Goal: Check status: Check status

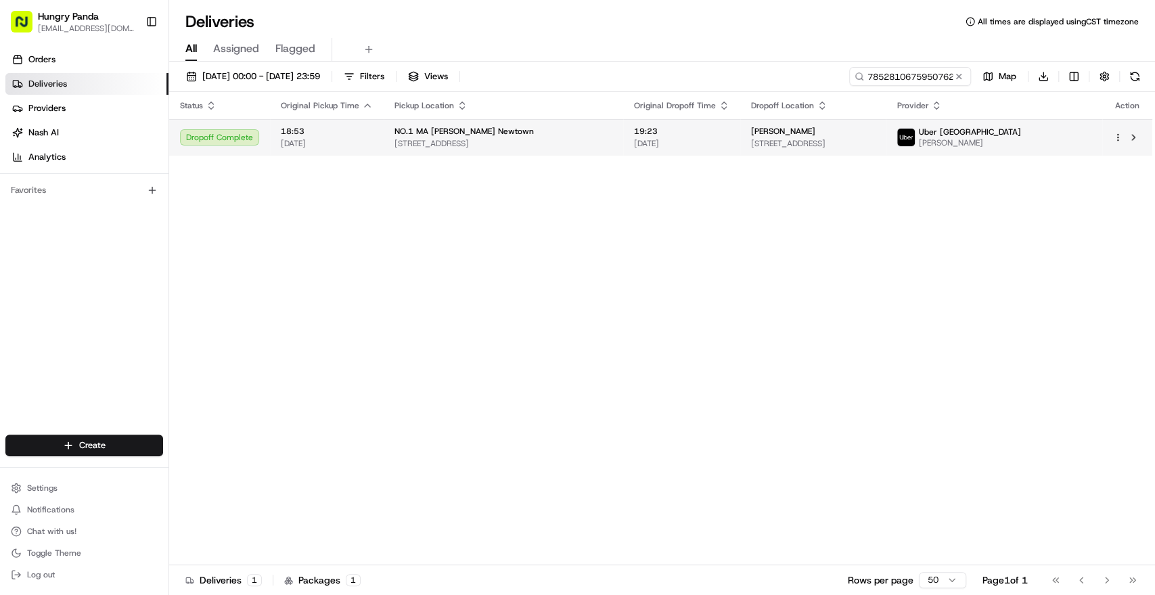
type input "785281067595076238322"
click at [875, 141] on span "[STREET_ADDRESS]" at bounding box center [813, 143] width 124 height 11
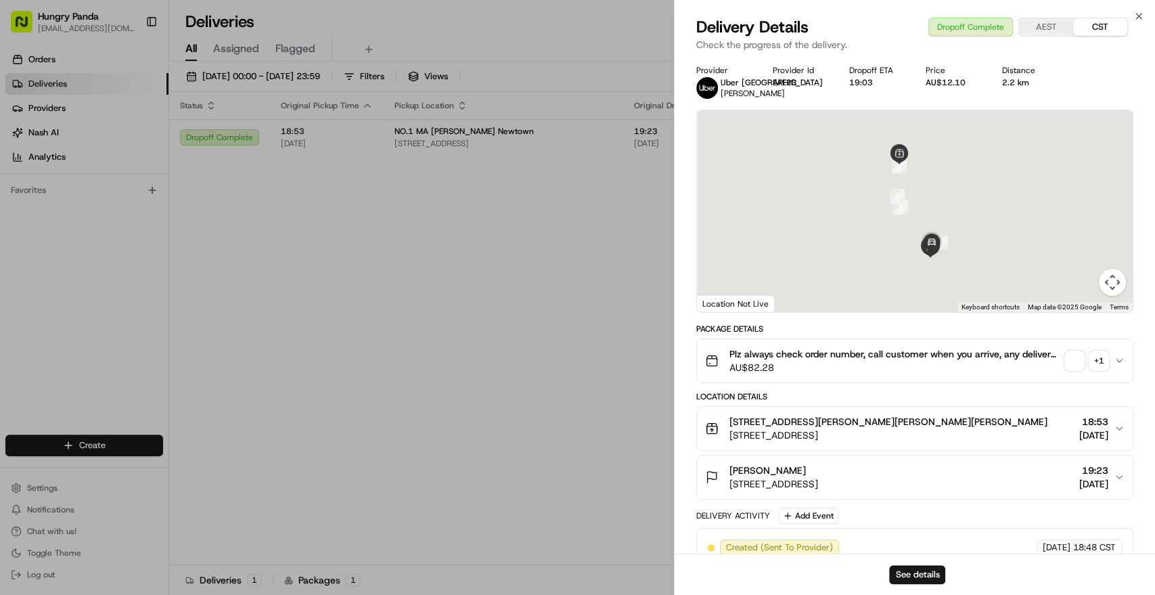
click at [1090, 370] on div "+ 1" at bounding box center [1098, 360] width 19 height 19
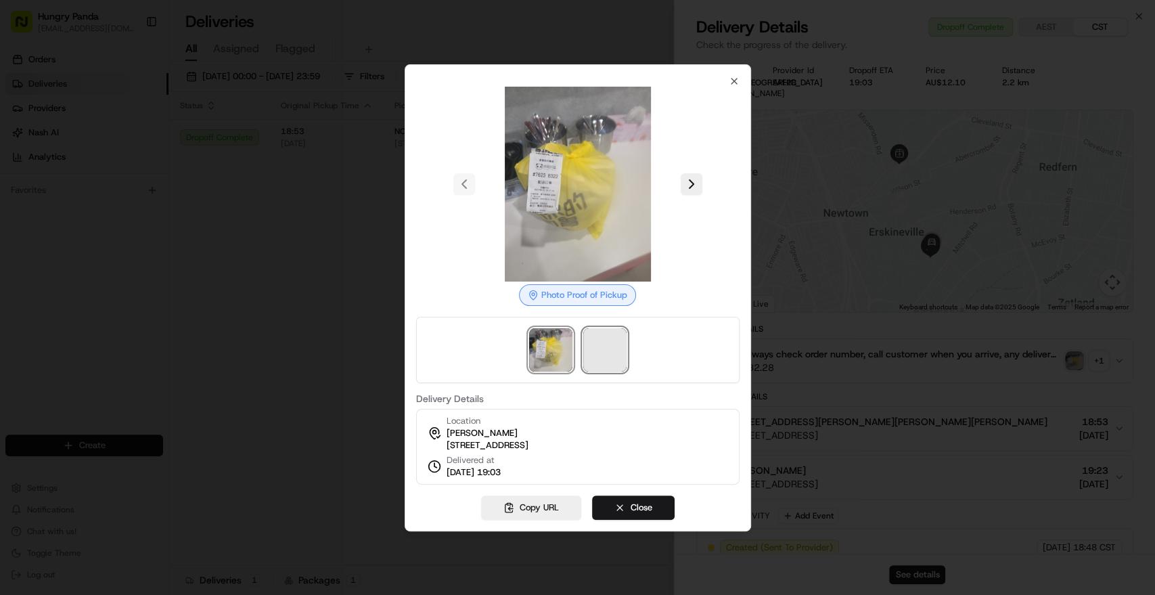
click at [597, 346] on span at bounding box center [604, 349] width 43 height 43
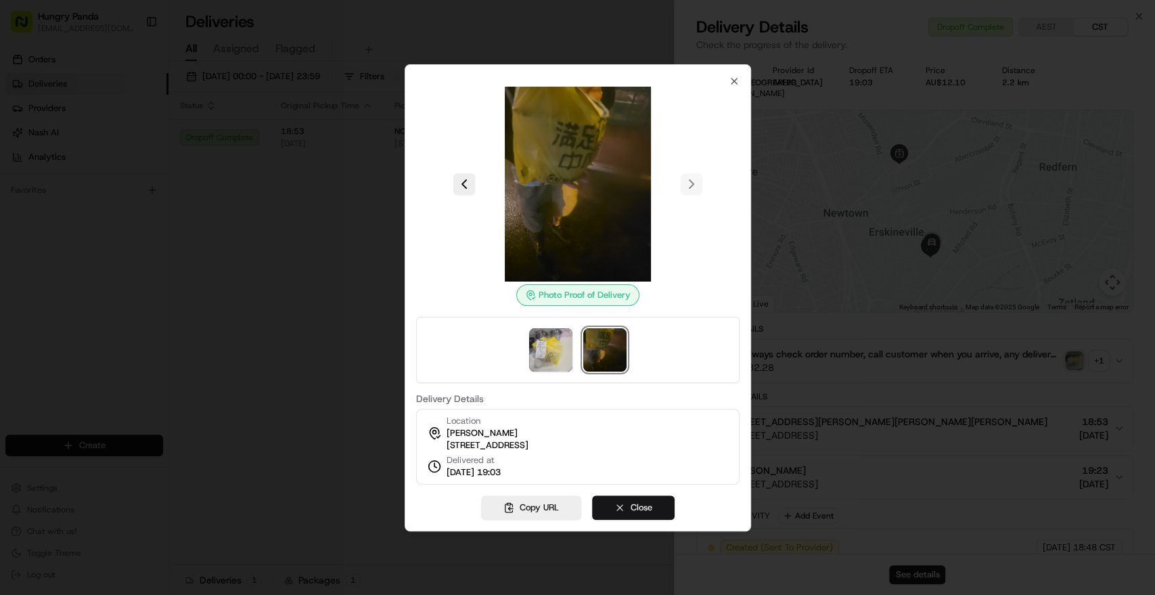
click at [647, 506] on button "Close" at bounding box center [633, 507] width 83 height 24
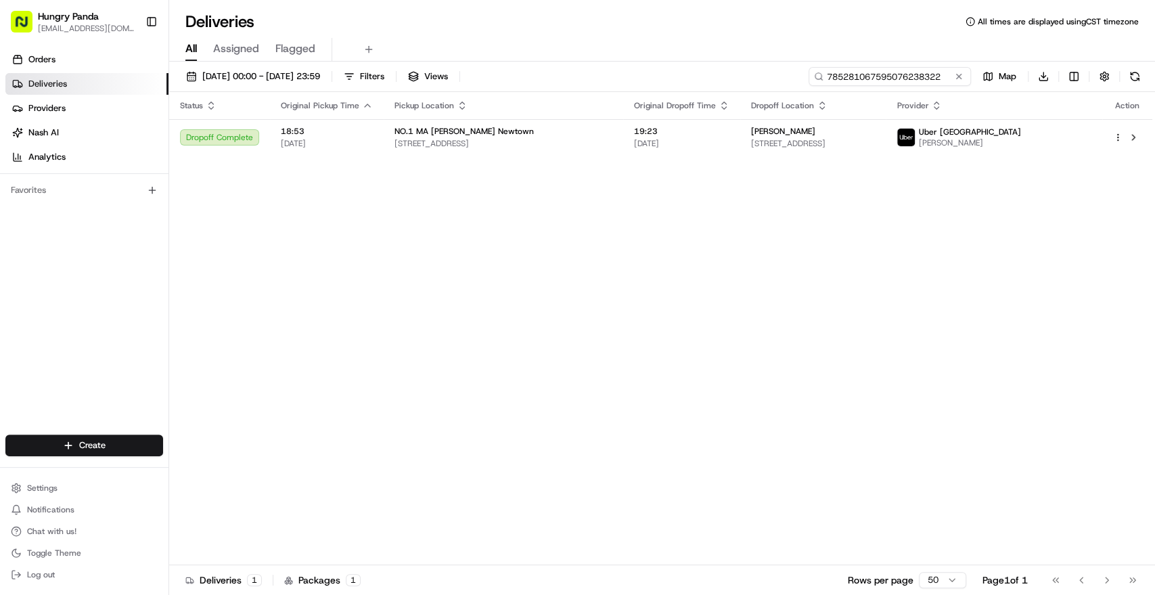
click at [907, 76] on input "785281067595076238322" at bounding box center [889, 76] width 162 height 19
paste input "1269890105654708941895"
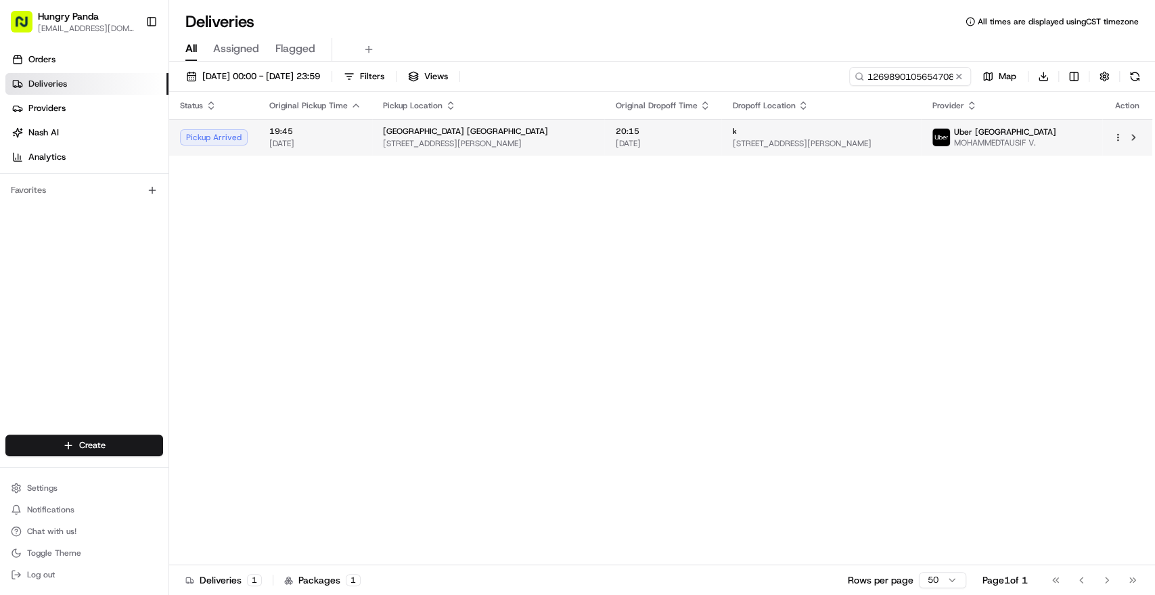
click at [893, 141] on span "[STREET_ADDRESS][PERSON_NAME]" at bounding box center [821, 143] width 178 height 11
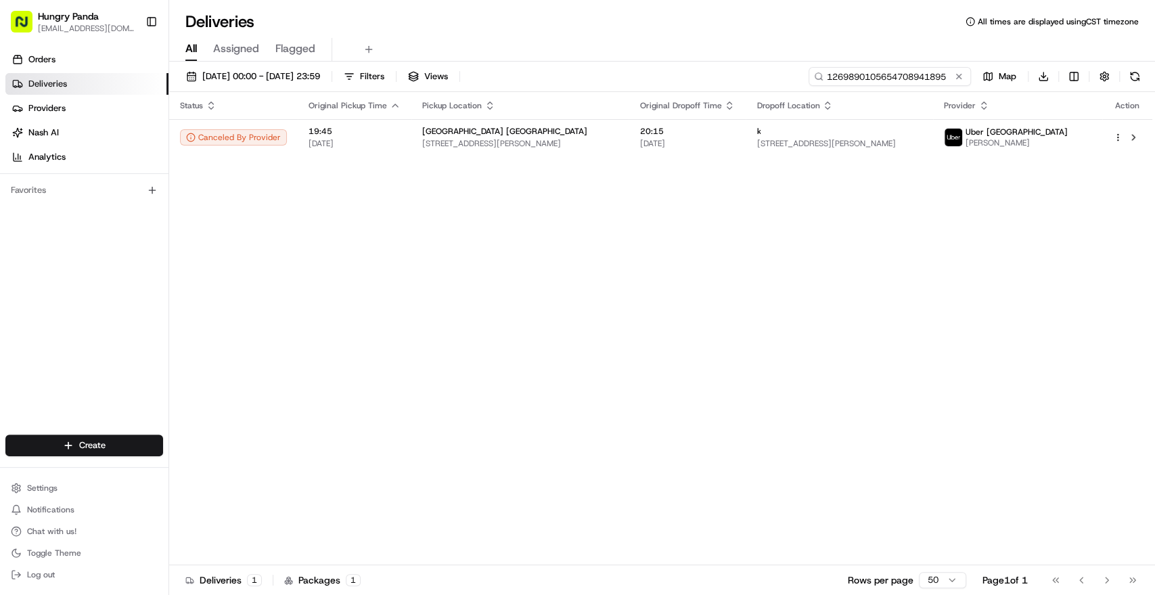
click at [912, 80] on input "1269890105654708941895" at bounding box center [889, 76] width 162 height 19
paste input "775081014585670146270"
type input "775081014585670146270"
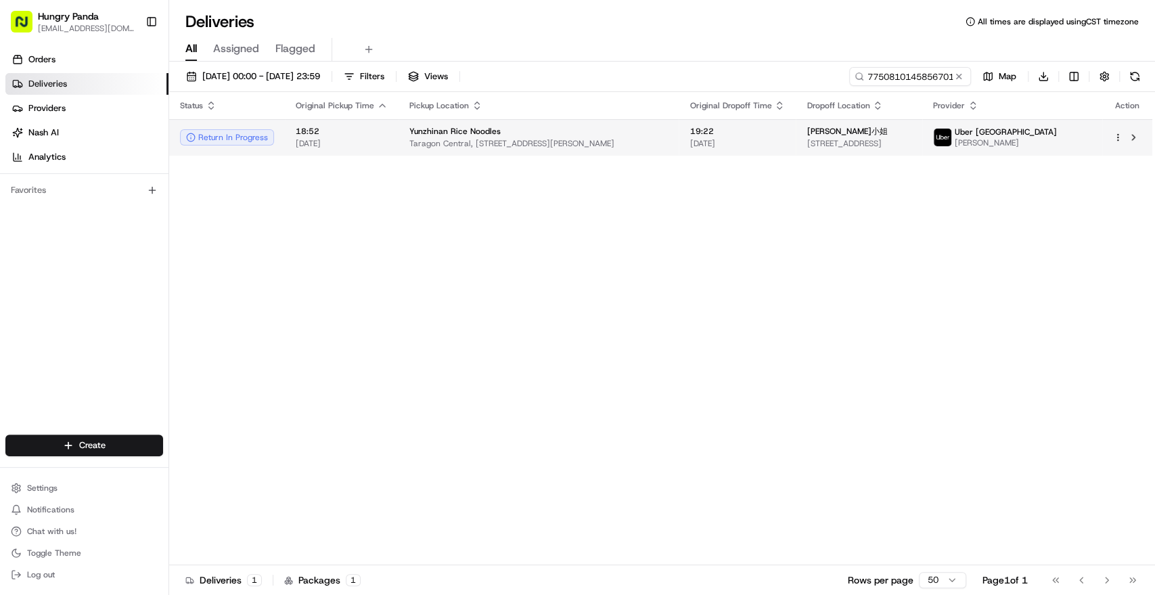
click at [911, 126] on div "[PERSON_NAME]小姐" at bounding box center [858, 131] width 105 height 11
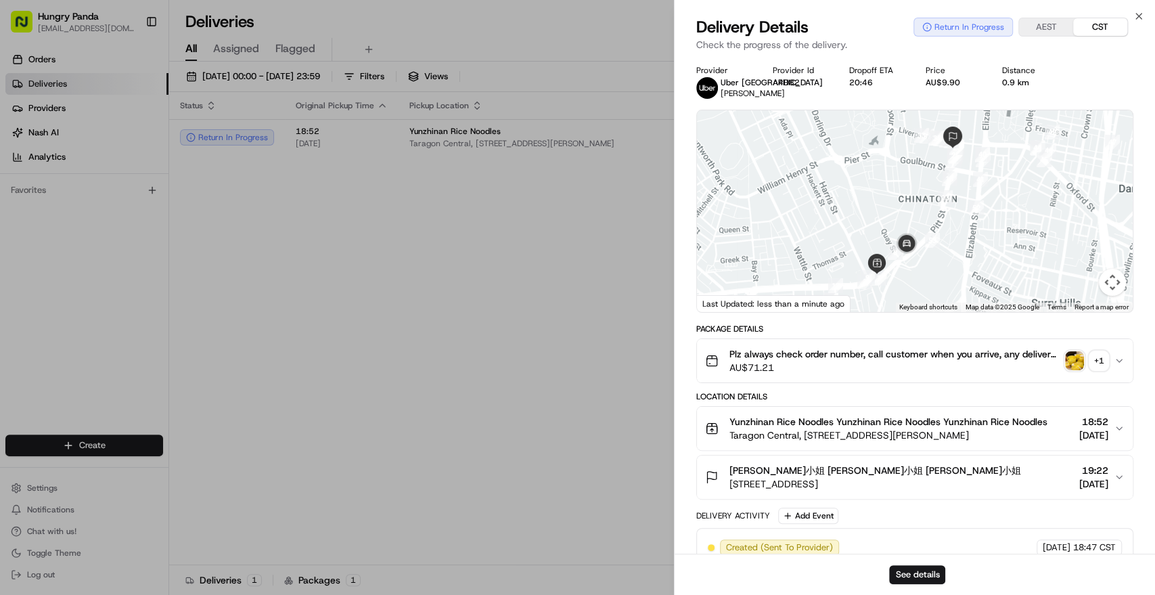
click at [1101, 360] on div "+ 1" at bounding box center [1098, 360] width 19 height 19
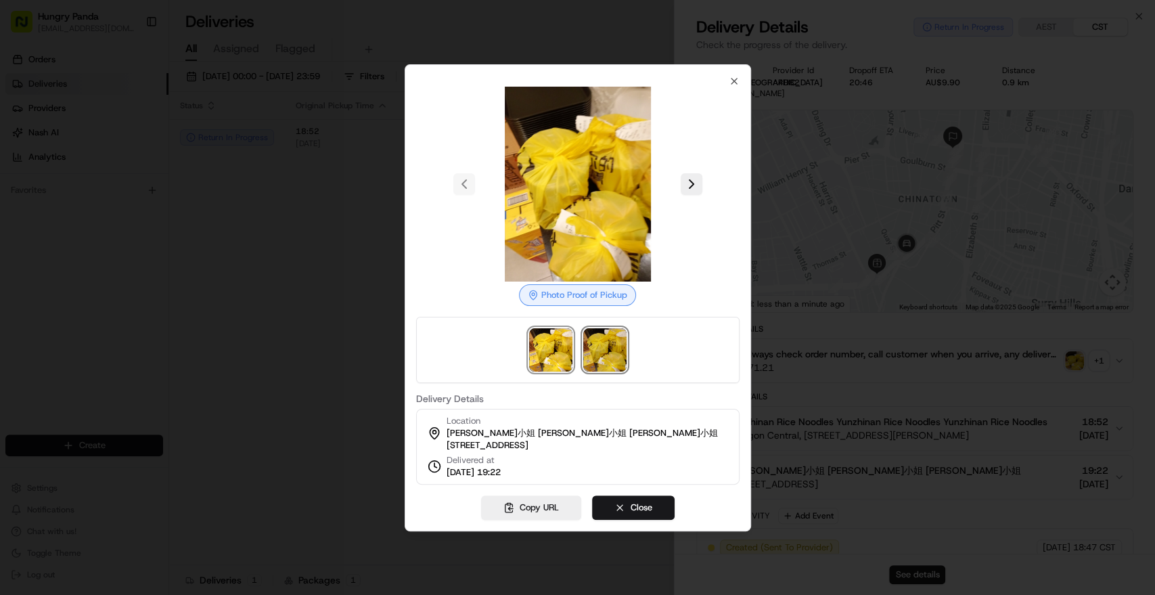
click at [609, 357] on img at bounding box center [604, 349] width 43 height 43
click at [649, 525] on div "Photo Proof of Delivery Delivery Details Location [PERSON_NAME]小姐 [PERSON_NAME]…" at bounding box center [577, 297] width 346 height 467
click at [641, 513] on button "Close" at bounding box center [633, 507] width 83 height 24
